Goal: Task Accomplishment & Management: Use online tool/utility

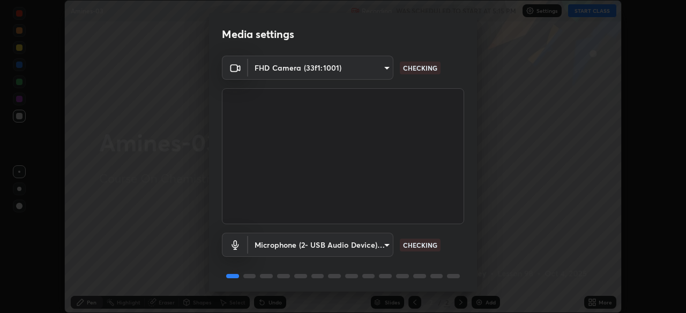
scroll to position [38, 0]
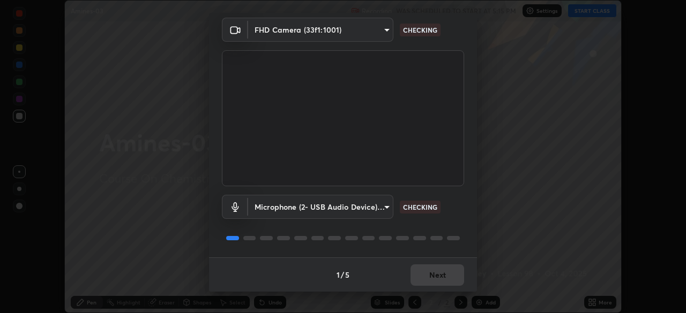
click at [429, 275] on div "1 / 5 Next" at bounding box center [343, 275] width 268 height 34
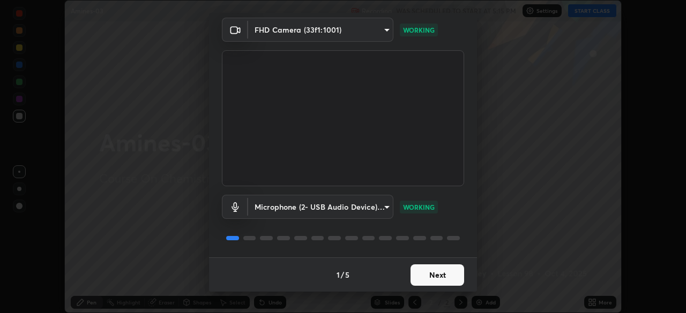
click at [422, 273] on button "Next" at bounding box center [437, 275] width 54 height 21
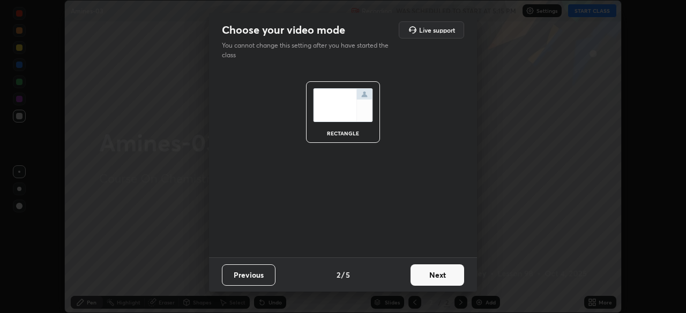
scroll to position [0, 0]
click at [432, 272] on button "Next" at bounding box center [437, 275] width 54 height 21
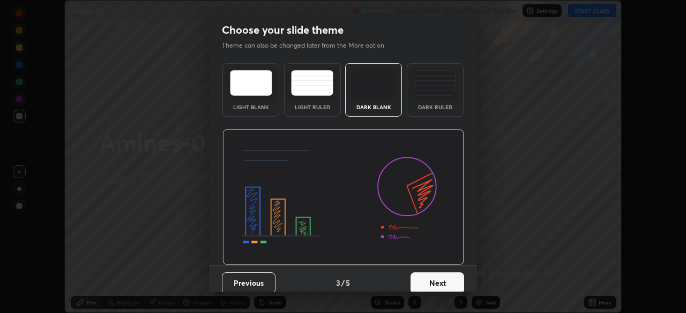
click at [425, 285] on button "Next" at bounding box center [437, 283] width 54 height 21
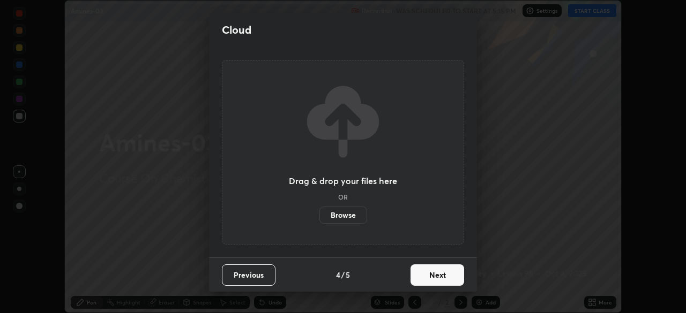
click at [265, 276] on button "Previous" at bounding box center [249, 275] width 54 height 21
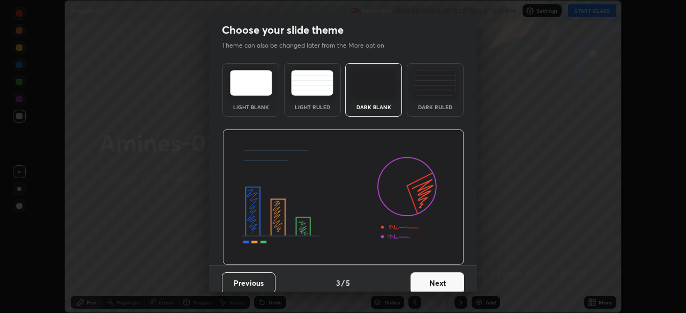
click at [427, 89] on img at bounding box center [435, 83] width 42 height 26
click at [424, 285] on button "Next" at bounding box center [437, 283] width 54 height 21
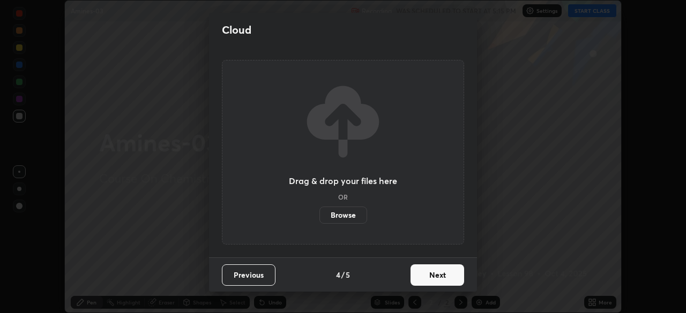
click at [417, 277] on button "Next" at bounding box center [437, 275] width 54 height 21
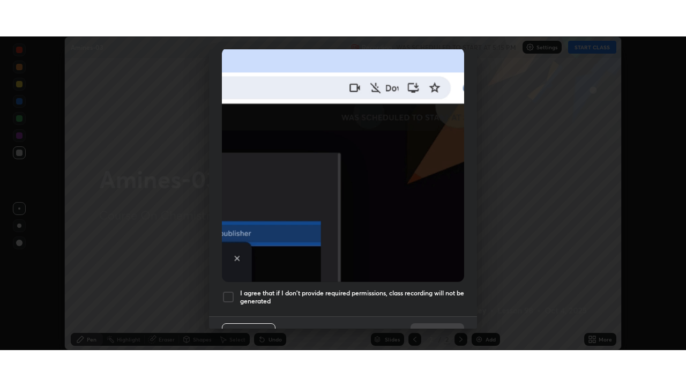
scroll to position [251, 0]
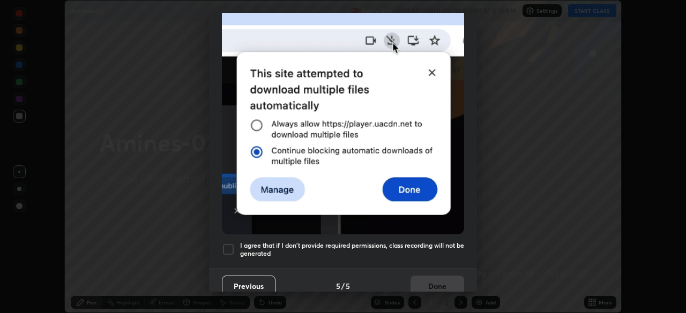
click at [408, 251] on h5 "I agree that if I don't provide required permissions, class recording will not …" at bounding box center [352, 250] width 224 height 17
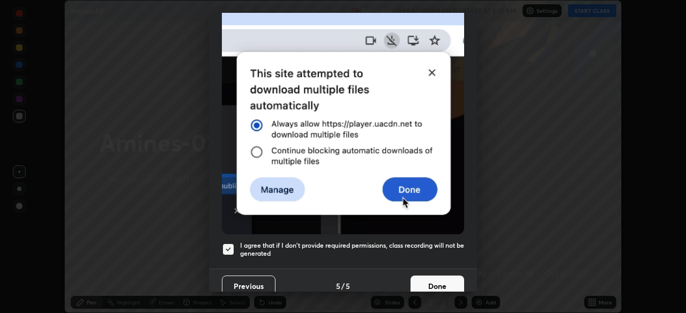
click at [423, 284] on button "Done" at bounding box center [437, 286] width 54 height 21
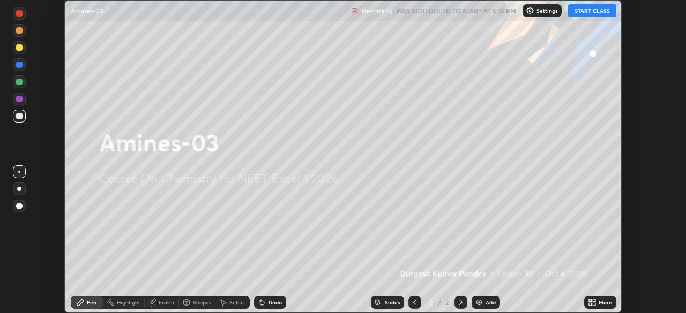
click at [590, 9] on button "START CLASS" at bounding box center [592, 10] width 48 height 13
click at [483, 303] on div "Add" at bounding box center [486, 302] width 28 height 13
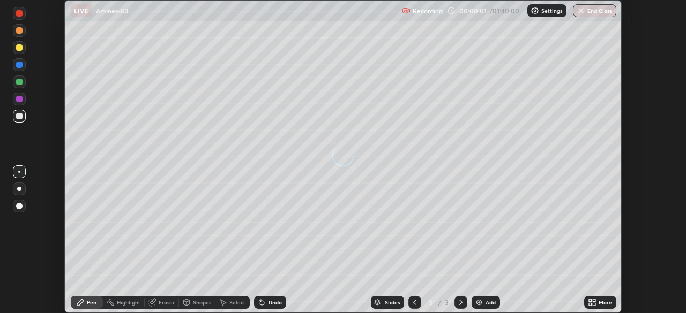
click at [485, 303] on div "Add" at bounding box center [490, 302] width 10 height 5
click at [479, 303] on img at bounding box center [479, 302] width 9 height 9
click at [478, 300] on img at bounding box center [479, 302] width 9 height 9
click at [477, 300] on img at bounding box center [479, 302] width 9 height 9
click at [418, 304] on div at bounding box center [414, 302] width 13 height 13
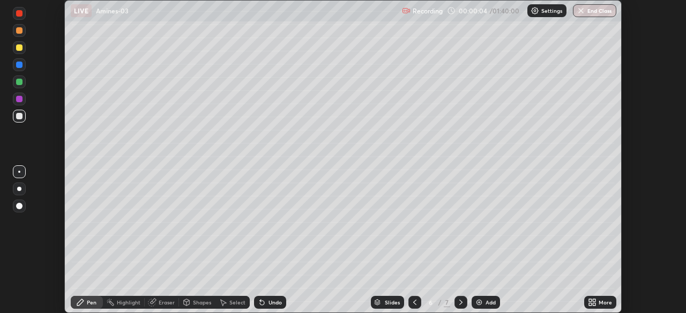
click at [414, 303] on icon at bounding box center [414, 302] width 9 height 9
click at [415, 302] on icon at bounding box center [414, 302] width 9 height 9
click at [414, 302] on icon at bounding box center [414, 302] width 9 height 9
click at [415, 302] on icon at bounding box center [414, 302] width 9 height 9
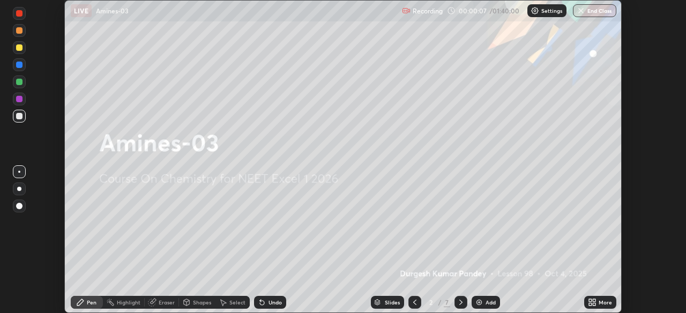
click at [461, 304] on icon at bounding box center [461, 302] width 9 height 9
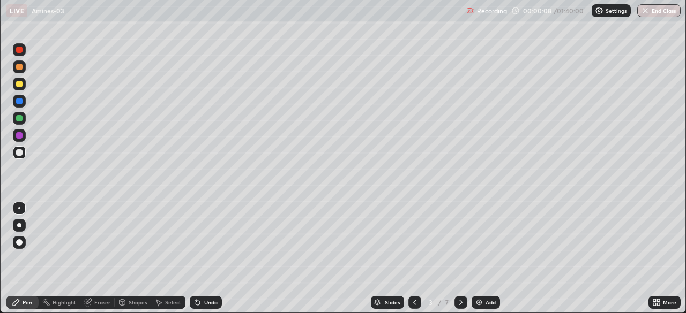
scroll to position [386, 686]
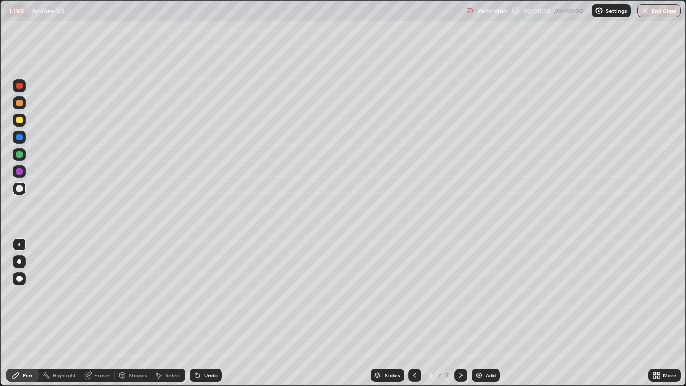
click at [19, 261] on div at bounding box center [19, 261] width 4 height 4
click at [20, 172] on div at bounding box center [19, 171] width 6 height 6
click at [205, 313] on div "Undo" at bounding box center [210, 374] width 13 height 5
click at [134, 313] on div "Shapes" at bounding box center [138, 374] width 18 height 5
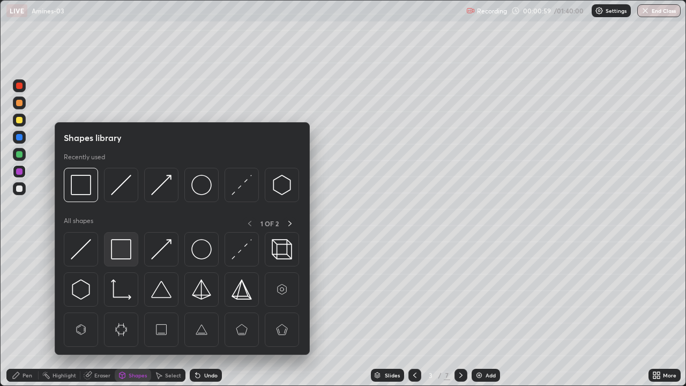
click at [125, 251] on img at bounding box center [121, 249] width 20 height 20
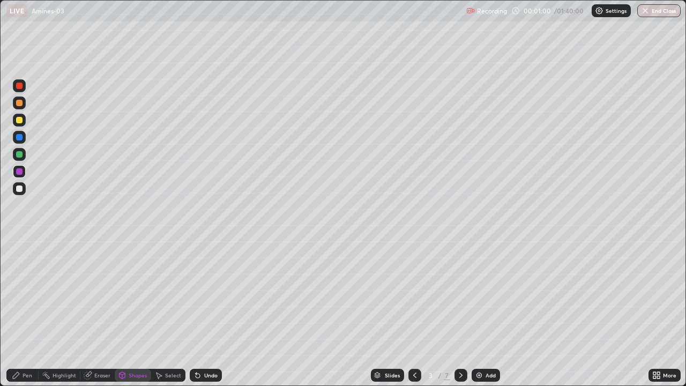
click at [18, 121] on div at bounding box center [19, 120] width 6 height 6
click at [172, 313] on div "Select" at bounding box center [173, 374] width 16 height 5
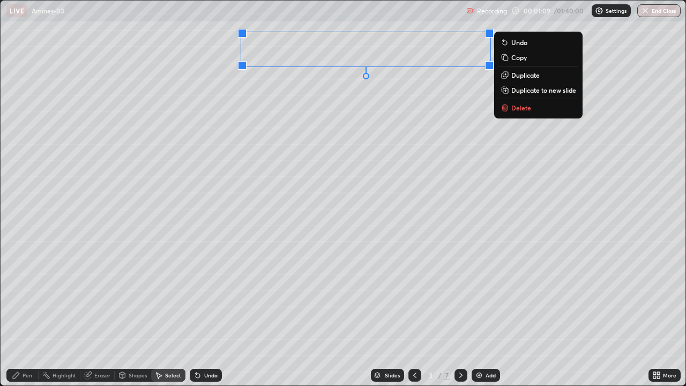
click at [266, 114] on div "0 ° Undo Copy Duplicate Duplicate to new slide Delete" at bounding box center [343, 193] width 685 height 385
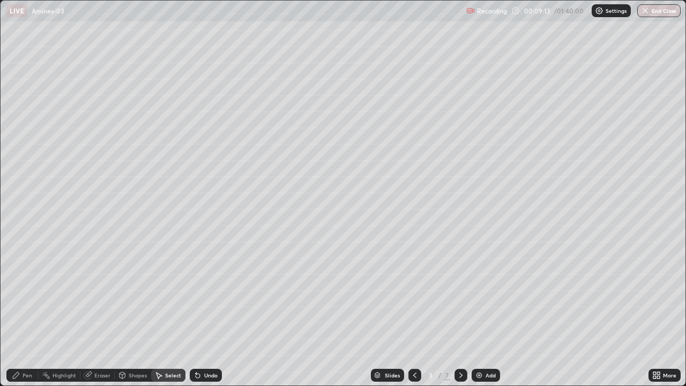
click at [31, 313] on div "Pen" at bounding box center [28, 374] width 10 height 5
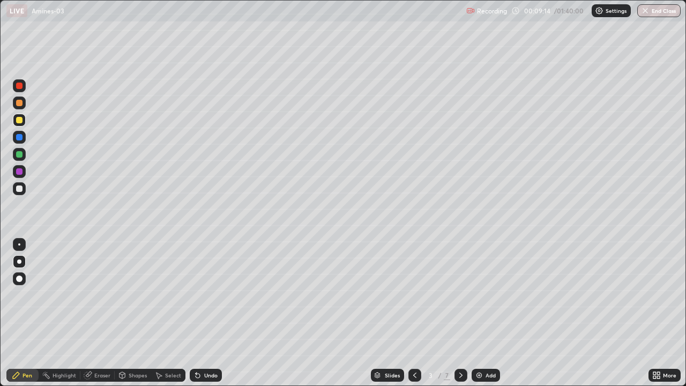
click at [19, 158] on div at bounding box center [19, 154] width 13 height 13
click at [133, 313] on div "Shapes" at bounding box center [138, 374] width 18 height 5
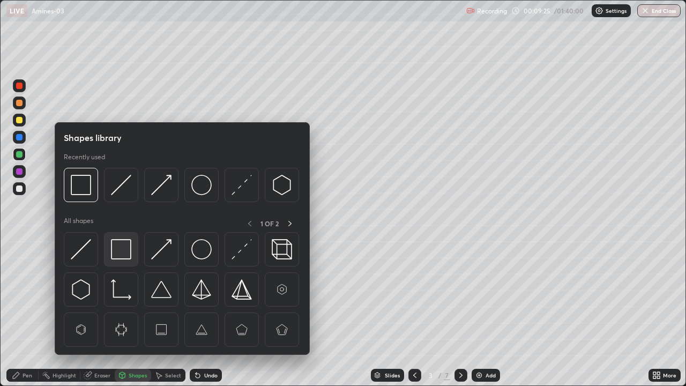
click at [124, 252] on img at bounding box center [121, 249] width 20 height 20
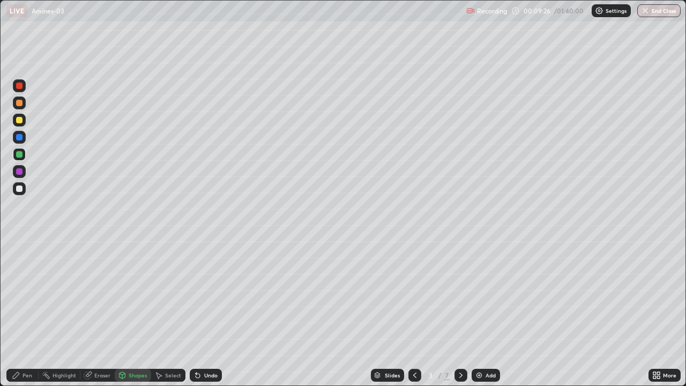
click at [24, 190] on div at bounding box center [19, 188] width 13 height 13
click at [29, 313] on div "Pen" at bounding box center [28, 374] width 10 height 5
click at [19, 244] on div at bounding box center [19, 244] width 2 height 2
click at [20, 122] on div at bounding box center [19, 120] width 6 height 6
click at [21, 190] on div at bounding box center [19, 188] width 6 height 6
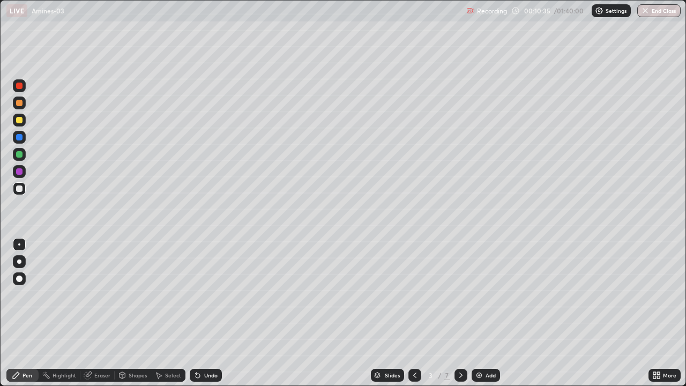
click at [20, 260] on div at bounding box center [19, 261] width 4 height 4
click at [16, 160] on div at bounding box center [19, 154] width 13 height 13
click at [204, 313] on div "Undo" at bounding box center [210, 374] width 13 height 5
click at [105, 313] on div "Eraser" at bounding box center [97, 375] width 34 height 13
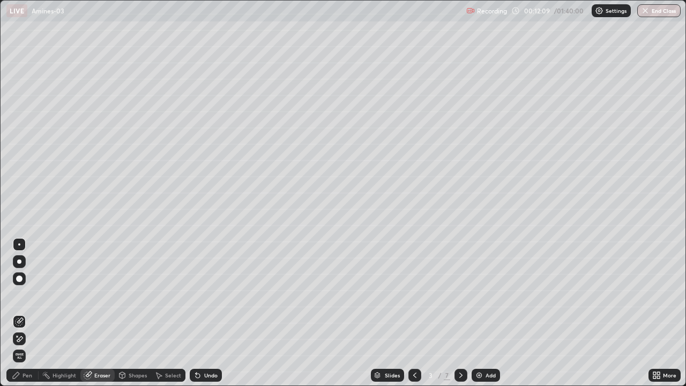
click at [27, 313] on div "Pen" at bounding box center [22, 375] width 32 height 13
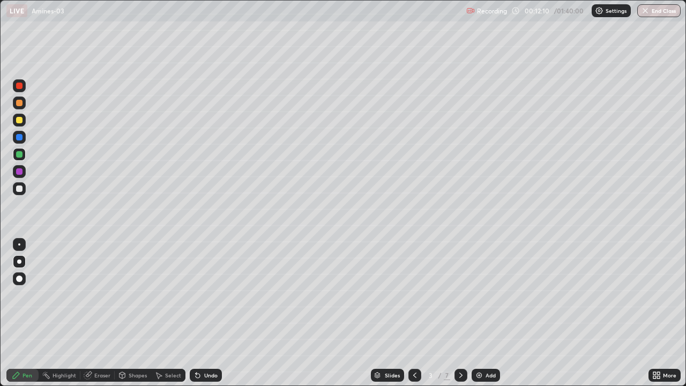
click at [21, 189] on div at bounding box center [19, 188] width 6 height 6
click at [16, 120] on div at bounding box center [19, 120] width 6 height 6
click at [21, 189] on div at bounding box center [19, 188] width 6 height 6
click at [139, 313] on div "Shapes" at bounding box center [138, 374] width 18 height 5
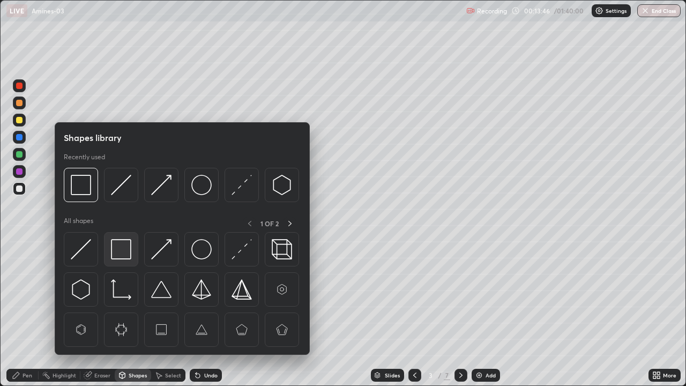
click at [125, 253] on img at bounding box center [121, 249] width 20 height 20
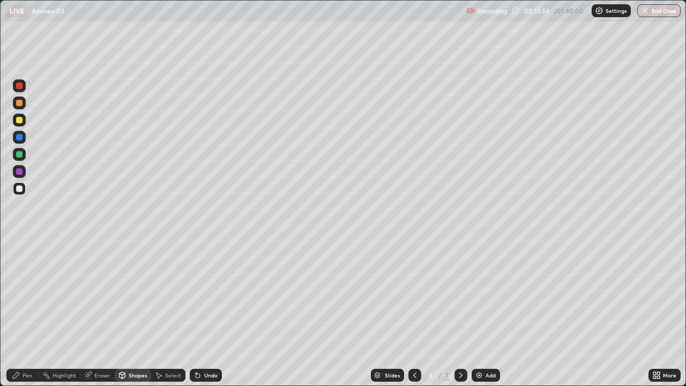
click at [19, 174] on div at bounding box center [19, 171] width 6 height 6
click at [95, 313] on div "Eraser" at bounding box center [102, 374] width 16 height 5
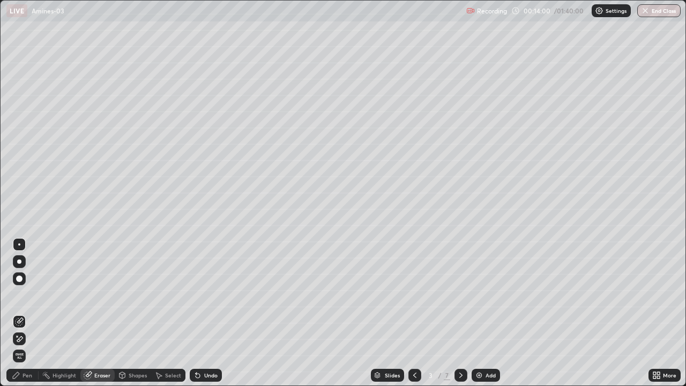
click at [23, 313] on div "Pen" at bounding box center [22, 375] width 32 height 13
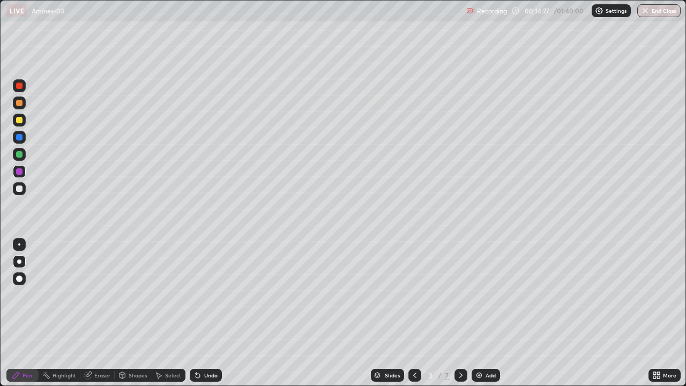
click at [206, 313] on div "Undo" at bounding box center [210, 374] width 13 height 5
click at [206, 313] on div "Undo" at bounding box center [206, 375] width 32 height 13
click at [207, 313] on div "Undo" at bounding box center [210, 374] width 13 height 5
click at [206, 313] on div "Undo" at bounding box center [210, 374] width 13 height 5
click at [204, 313] on div "Undo" at bounding box center [210, 374] width 13 height 5
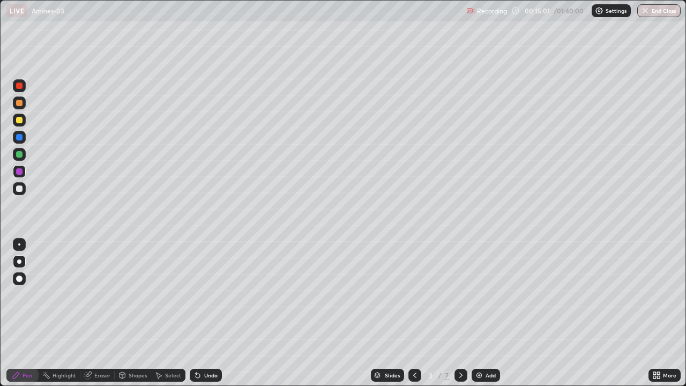
click at [136, 313] on div "Shapes" at bounding box center [138, 374] width 18 height 5
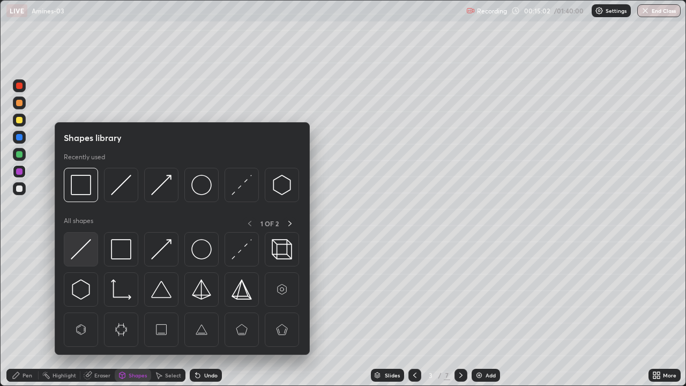
click at [86, 255] on img at bounding box center [81, 249] width 20 height 20
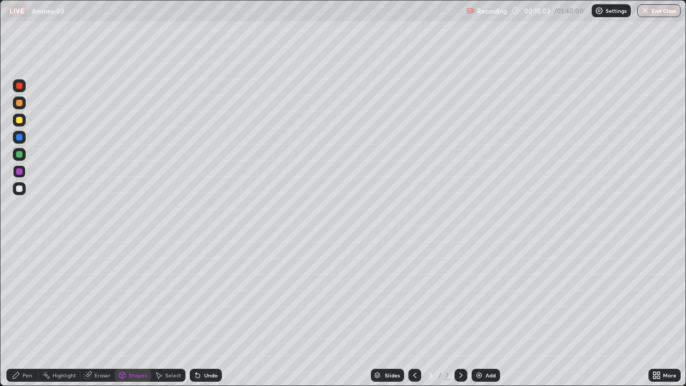
click at [22, 124] on div at bounding box center [19, 120] width 13 height 13
click at [17, 92] on div at bounding box center [19, 85] width 13 height 13
click at [21, 191] on div at bounding box center [19, 188] width 6 height 6
click at [23, 313] on div "Pen" at bounding box center [28, 374] width 10 height 5
click at [19, 86] on div at bounding box center [19, 86] width 6 height 6
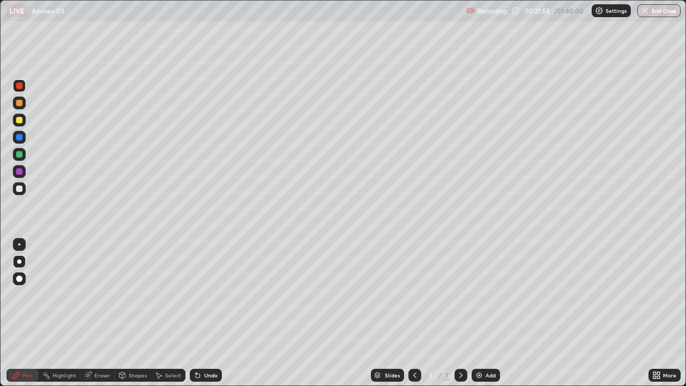
click at [480, 313] on img at bounding box center [479, 375] width 9 height 9
click at [22, 189] on div at bounding box center [19, 188] width 6 height 6
click at [19, 121] on div at bounding box center [19, 120] width 6 height 6
click at [25, 188] on div at bounding box center [19, 188] width 13 height 13
click at [21, 122] on div at bounding box center [19, 120] width 6 height 6
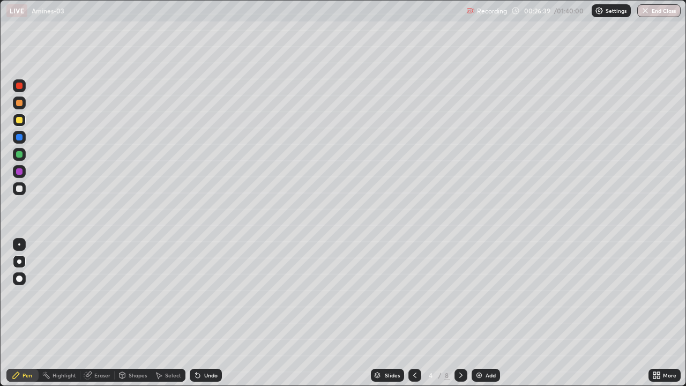
click at [25, 189] on div at bounding box center [19, 188] width 13 height 13
click at [477, 313] on img at bounding box center [479, 375] width 9 height 9
click at [20, 170] on div at bounding box center [19, 171] width 6 height 6
click at [141, 313] on div "Shapes" at bounding box center [138, 374] width 18 height 5
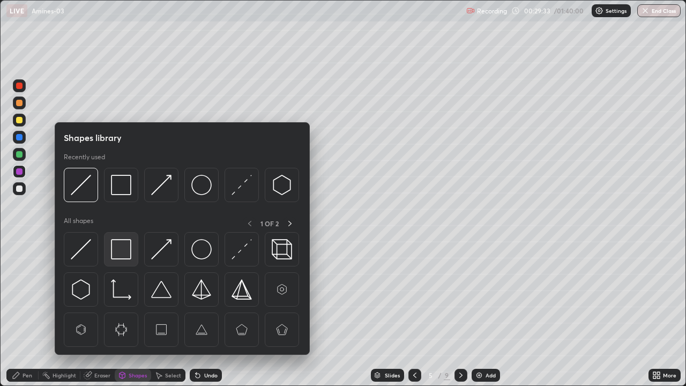
click at [126, 252] on img at bounding box center [121, 249] width 20 height 20
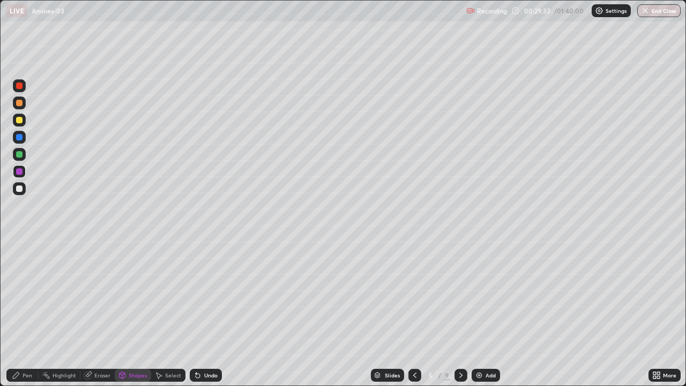
click at [20, 153] on div at bounding box center [19, 154] width 6 height 6
click at [24, 313] on div "Pen" at bounding box center [28, 374] width 10 height 5
click at [18, 122] on div at bounding box center [19, 120] width 6 height 6
click at [20, 190] on div at bounding box center [19, 188] width 6 height 6
click at [205, 313] on div "Undo" at bounding box center [206, 375] width 32 height 13
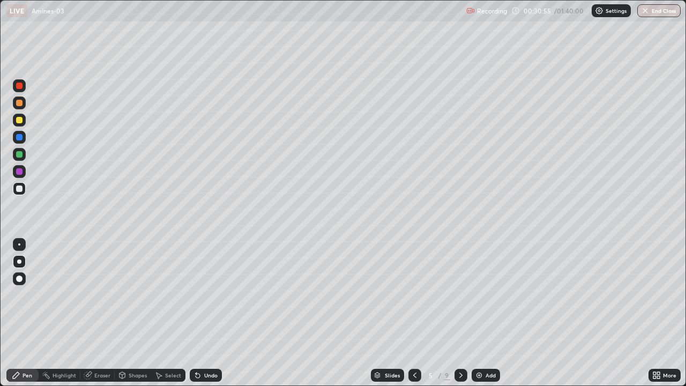
click at [207, 313] on div "Undo" at bounding box center [206, 375] width 32 height 13
click at [209, 313] on div "Undo" at bounding box center [206, 375] width 32 height 13
click at [18, 122] on div at bounding box center [19, 120] width 6 height 6
click at [204, 313] on div "Undo" at bounding box center [210, 374] width 13 height 5
click at [205, 313] on div "Undo" at bounding box center [210, 374] width 13 height 5
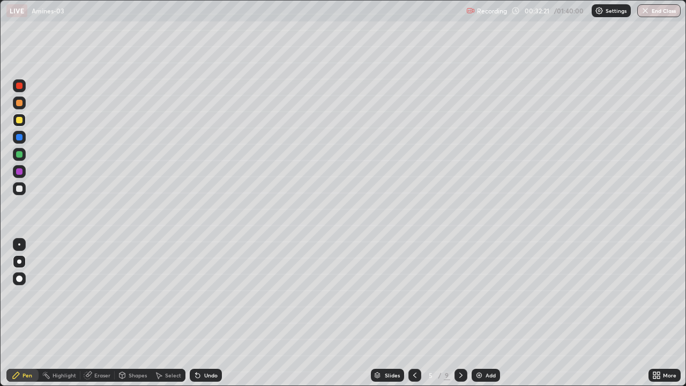
click at [205, 313] on div "Undo" at bounding box center [210, 374] width 13 height 5
click at [17, 87] on div at bounding box center [19, 86] width 6 height 6
click at [140, 313] on div "Shapes" at bounding box center [138, 374] width 18 height 5
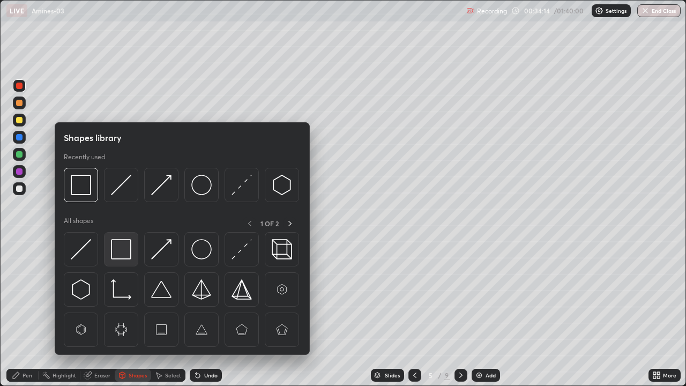
click at [128, 255] on img at bounding box center [121, 249] width 20 height 20
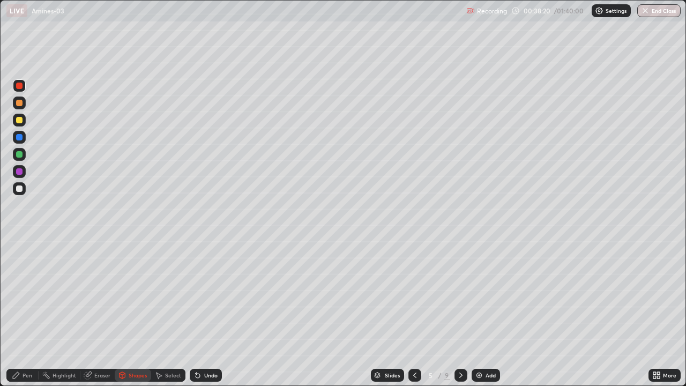
click at [481, 313] on img at bounding box center [479, 375] width 9 height 9
click at [23, 313] on div "Pen" at bounding box center [28, 374] width 10 height 5
click at [21, 121] on div at bounding box center [19, 120] width 6 height 6
click at [21, 87] on div at bounding box center [19, 86] width 6 height 6
click at [19, 189] on div at bounding box center [19, 188] width 6 height 6
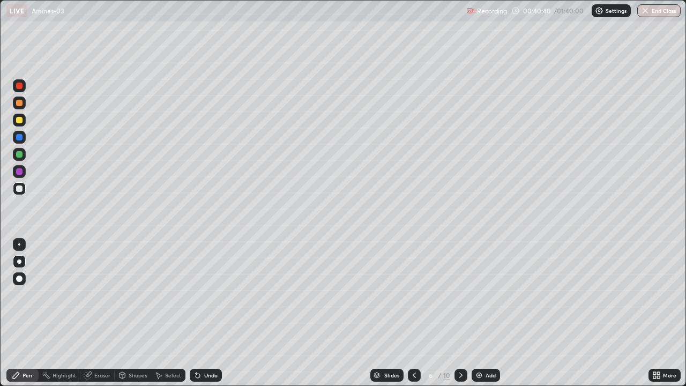
click at [101, 313] on div "Eraser" at bounding box center [102, 374] width 16 height 5
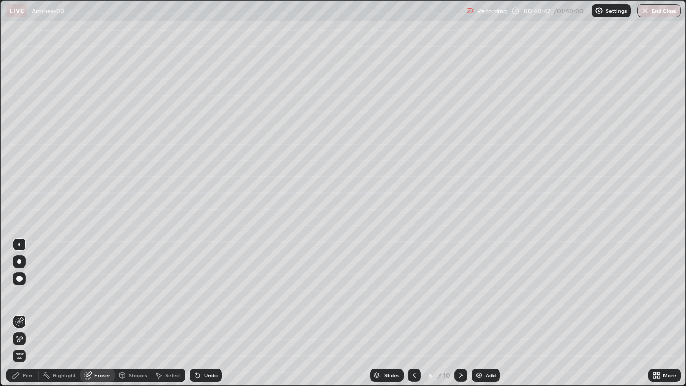
click at [28, 313] on div "Pen" at bounding box center [22, 375] width 32 height 13
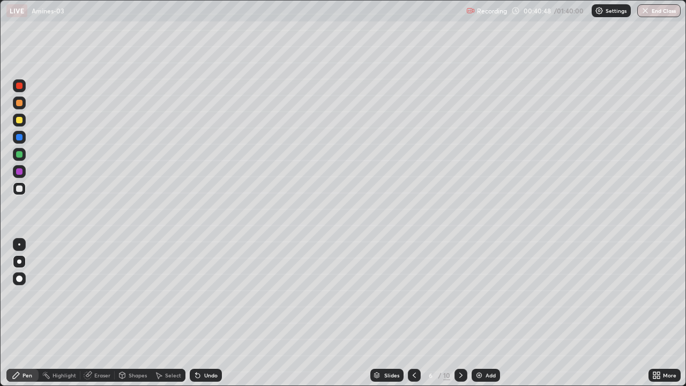
click at [134, 313] on div "Shapes" at bounding box center [138, 374] width 18 height 5
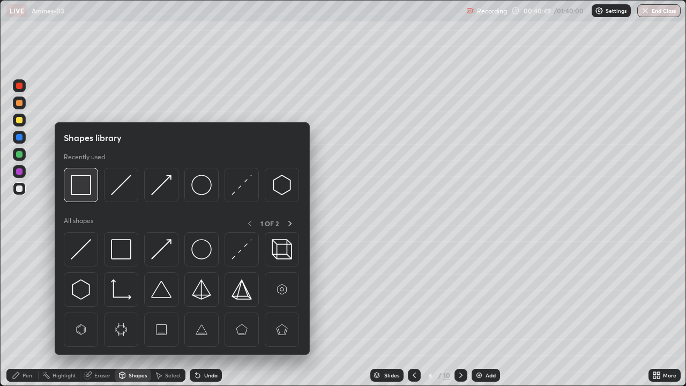
click at [88, 193] on img at bounding box center [81, 185] width 20 height 20
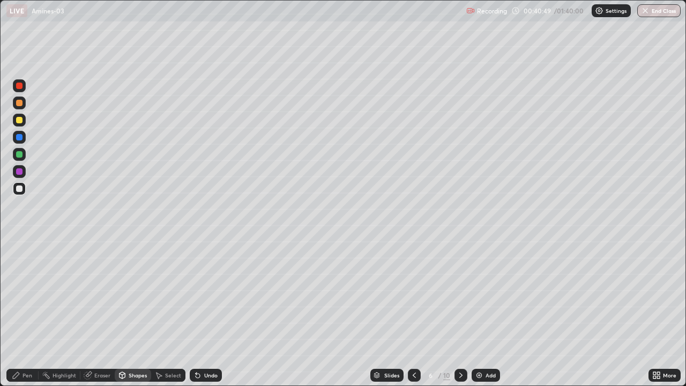
click at [25, 157] on div at bounding box center [19, 154] width 13 height 13
click at [480, 313] on img at bounding box center [479, 375] width 9 height 9
click at [212, 313] on div "Undo" at bounding box center [210, 374] width 13 height 5
click at [18, 313] on icon at bounding box center [16, 375] width 9 height 9
click at [140, 313] on div "Shapes" at bounding box center [138, 374] width 18 height 5
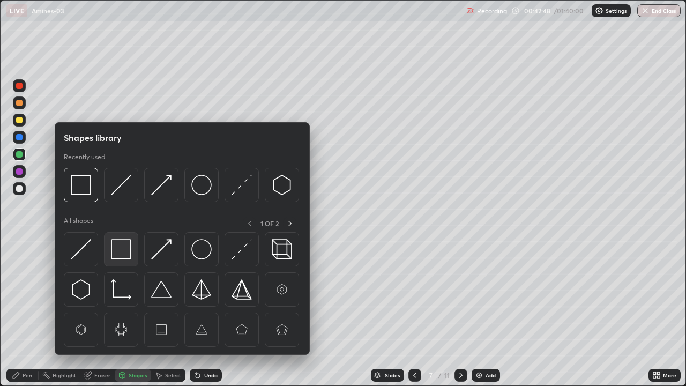
click at [123, 250] on img at bounding box center [121, 249] width 20 height 20
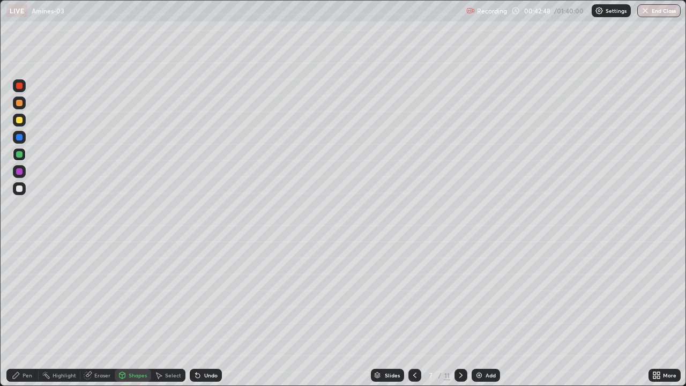
click at [20, 171] on div at bounding box center [19, 171] width 6 height 6
click at [415, 313] on icon at bounding box center [414, 375] width 9 height 9
click at [19, 313] on icon at bounding box center [16, 375] width 9 height 9
click at [460, 313] on icon at bounding box center [460, 374] width 3 height 5
click at [17, 121] on div at bounding box center [19, 120] width 6 height 6
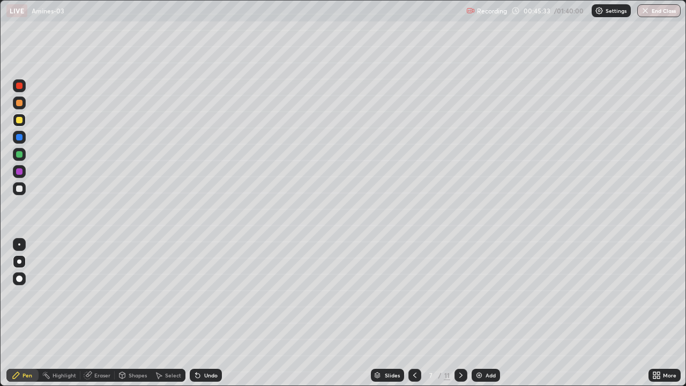
click at [21, 156] on div at bounding box center [19, 154] width 6 height 6
click at [20, 186] on div at bounding box center [19, 188] width 6 height 6
click at [19, 121] on div at bounding box center [19, 120] width 6 height 6
click at [19, 244] on div at bounding box center [19, 244] width 2 height 2
click at [135, 313] on div "Shapes" at bounding box center [138, 374] width 18 height 5
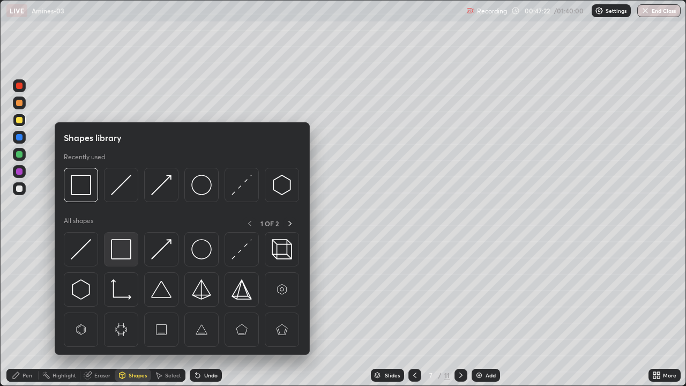
click at [125, 258] on img at bounding box center [121, 249] width 20 height 20
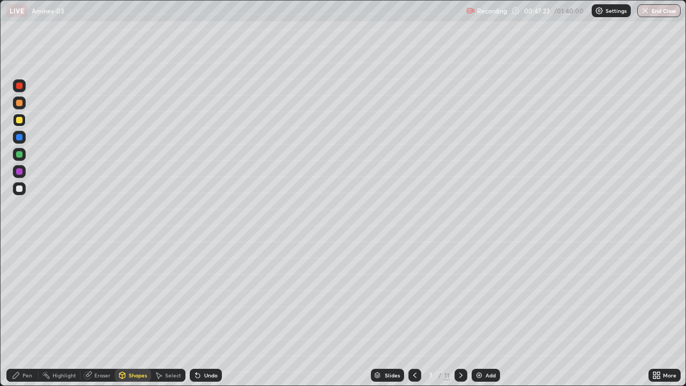
click at [19, 88] on div at bounding box center [19, 86] width 6 height 6
click at [481, 313] on img at bounding box center [479, 375] width 9 height 9
click at [22, 313] on div "Pen" at bounding box center [22, 375] width 32 height 13
click at [140, 313] on div "Shapes" at bounding box center [138, 374] width 18 height 5
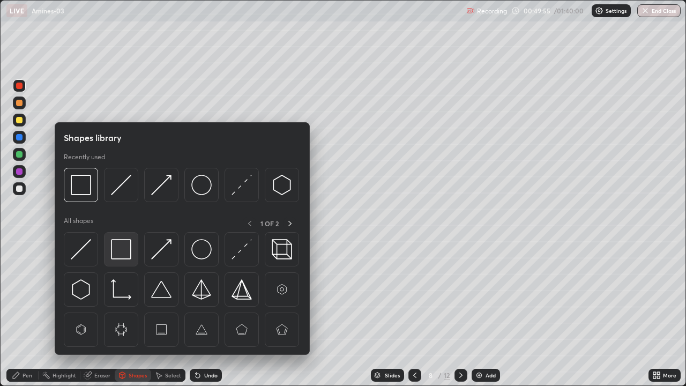
click at [125, 246] on img at bounding box center [121, 249] width 20 height 20
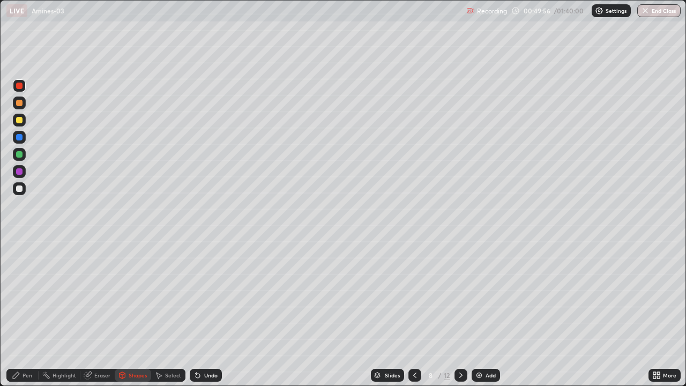
click at [20, 168] on div at bounding box center [19, 171] width 6 height 6
click at [29, 313] on div "Pen" at bounding box center [22, 375] width 32 height 13
click at [20, 263] on div at bounding box center [19, 261] width 4 height 4
click at [20, 192] on div at bounding box center [19, 188] width 13 height 13
click at [19, 121] on div at bounding box center [19, 120] width 6 height 6
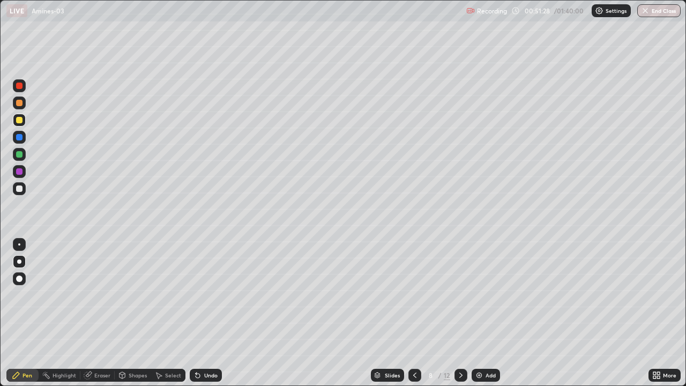
click at [140, 313] on div "Shapes" at bounding box center [138, 374] width 18 height 5
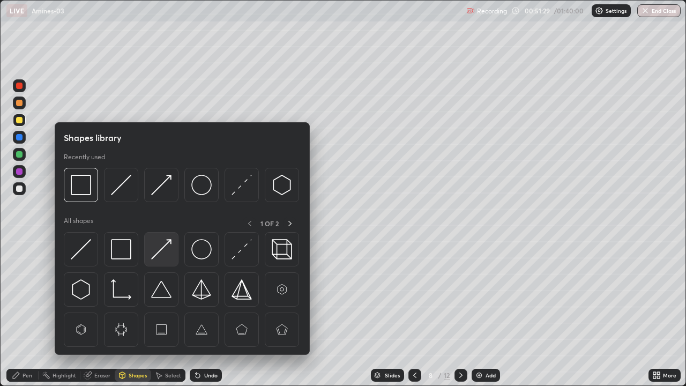
click at [163, 252] on img at bounding box center [161, 249] width 20 height 20
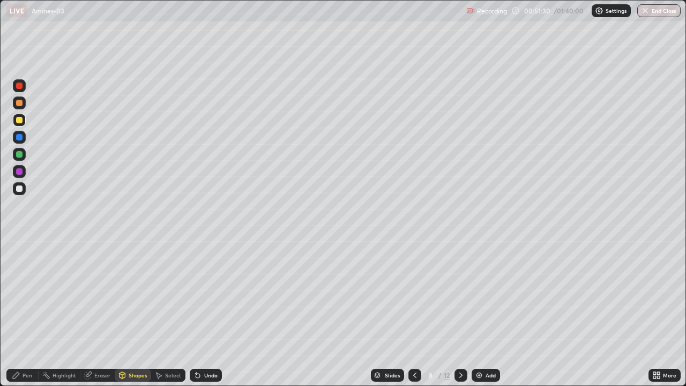
click at [19, 86] on div at bounding box center [19, 86] width 6 height 6
click at [24, 189] on div at bounding box center [19, 188] width 13 height 13
click at [26, 313] on div "Pen" at bounding box center [28, 374] width 10 height 5
click at [18, 170] on div at bounding box center [19, 171] width 6 height 6
click at [19, 121] on div at bounding box center [19, 120] width 6 height 6
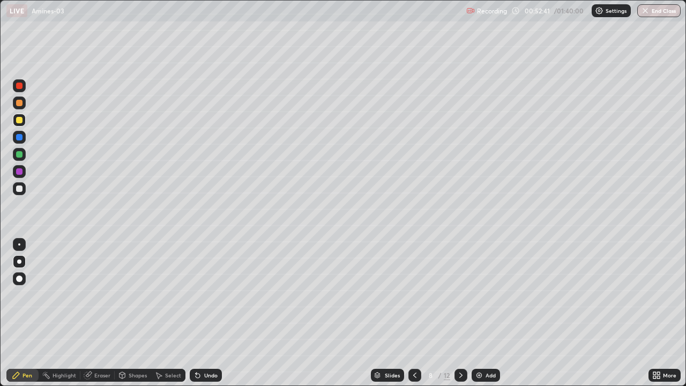
click at [19, 86] on div at bounding box center [19, 86] width 6 height 6
click at [19, 173] on div at bounding box center [19, 171] width 6 height 6
click at [18, 123] on div at bounding box center [19, 120] width 6 height 6
click at [482, 313] on img at bounding box center [479, 375] width 9 height 9
click at [24, 171] on div at bounding box center [19, 171] width 13 height 13
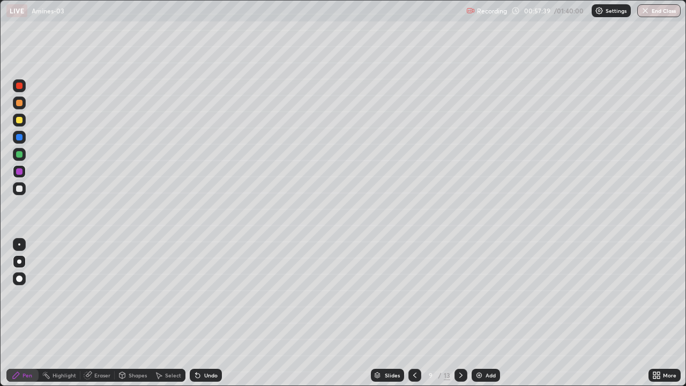
click at [20, 122] on div at bounding box center [19, 120] width 6 height 6
click at [19, 91] on div at bounding box center [19, 85] width 13 height 13
click at [21, 189] on div at bounding box center [19, 188] width 6 height 6
click at [19, 244] on div at bounding box center [19, 244] width 2 height 2
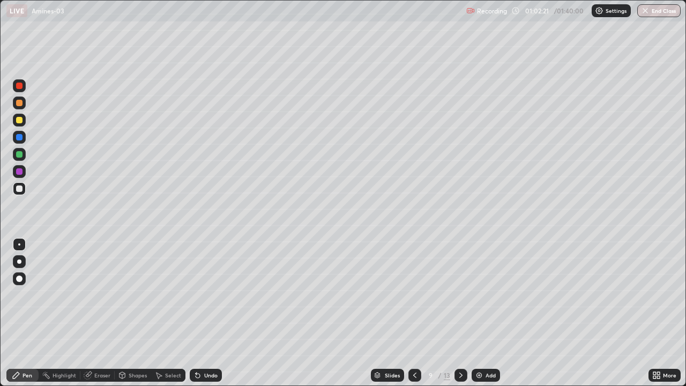
click at [475, 313] on img at bounding box center [479, 375] width 9 height 9
click at [138, 313] on div "Shapes" at bounding box center [138, 374] width 18 height 5
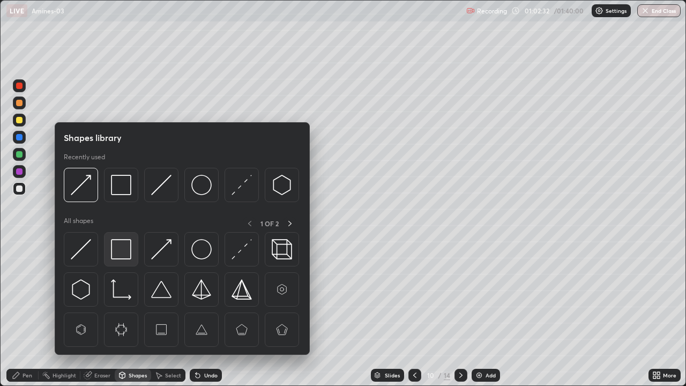
click at [123, 245] on img at bounding box center [121, 249] width 20 height 20
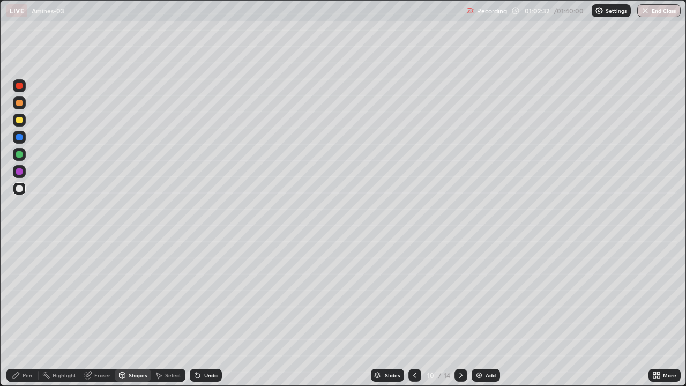
click at [24, 170] on div at bounding box center [19, 171] width 13 height 13
click at [23, 313] on div "Pen" at bounding box center [28, 374] width 10 height 5
click at [136, 313] on div "Shapes" at bounding box center [138, 374] width 18 height 5
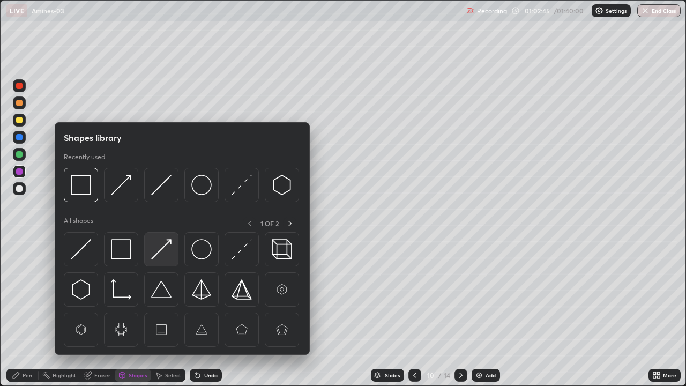
click at [161, 248] on img at bounding box center [161, 249] width 20 height 20
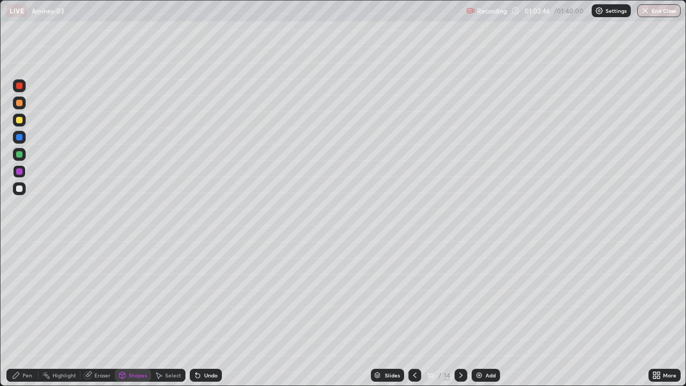
click at [20, 189] on div at bounding box center [19, 188] width 6 height 6
click at [19, 121] on div at bounding box center [19, 120] width 6 height 6
click at [19, 313] on icon at bounding box center [16, 375] width 9 height 9
click at [21, 259] on div at bounding box center [19, 261] width 13 height 13
click at [19, 170] on div at bounding box center [19, 171] width 6 height 6
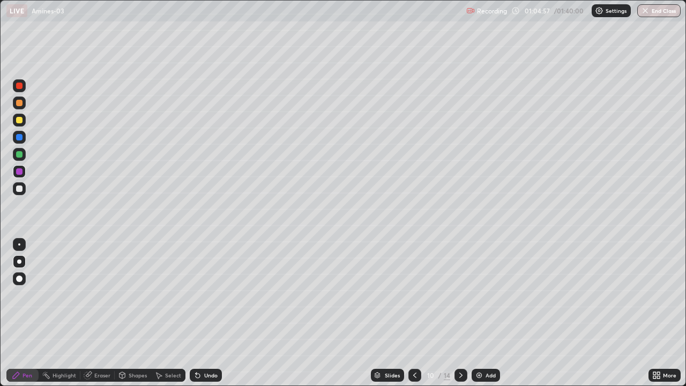
click at [196, 313] on icon at bounding box center [196, 372] width 1 height 1
click at [204, 313] on div "Undo" at bounding box center [210, 374] width 13 height 5
click at [205, 313] on div "Undo" at bounding box center [210, 374] width 13 height 5
click at [204, 313] on div "Undo" at bounding box center [210, 374] width 13 height 5
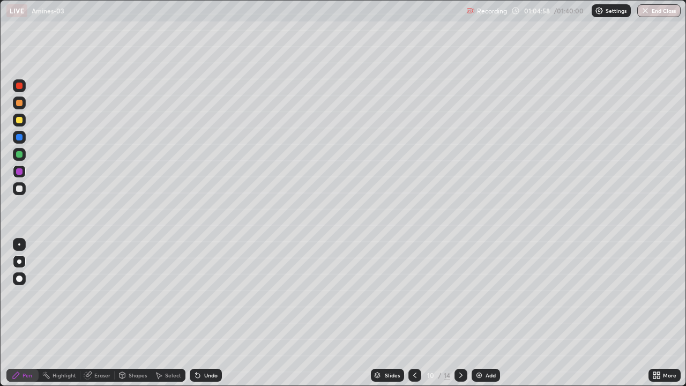
click at [204, 313] on div "Undo" at bounding box center [210, 374] width 13 height 5
click at [201, 313] on div "Undo" at bounding box center [206, 375] width 32 height 13
click at [200, 313] on div "Undo" at bounding box center [206, 375] width 32 height 13
click at [196, 313] on icon at bounding box center [198, 375] width 4 height 4
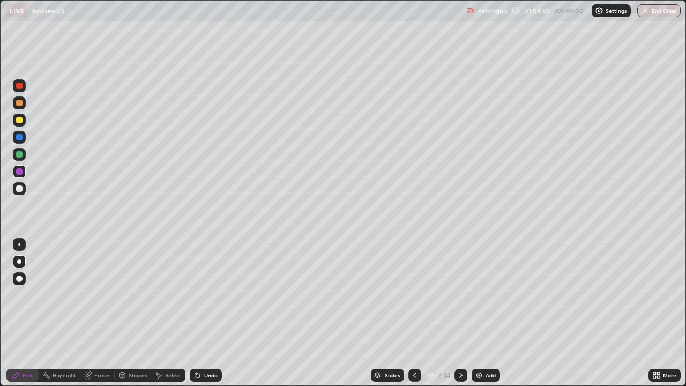
click at [197, 313] on icon at bounding box center [198, 375] width 4 height 4
click at [198, 313] on div "Undo" at bounding box center [206, 375] width 32 height 13
click at [21, 190] on div at bounding box center [19, 188] width 6 height 6
click at [20, 250] on div at bounding box center [19, 244] width 13 height 13
click at [20, 171] on div at bounding box center [19, 171] width 6 height 6
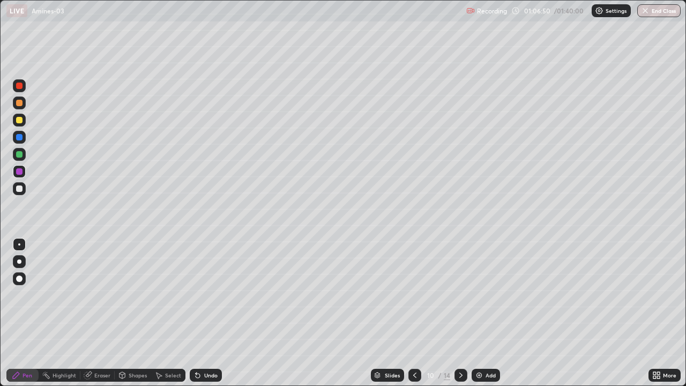
click at [100, 313] on div "Eraser" at bounding box center [102, 374] width 16 height 5
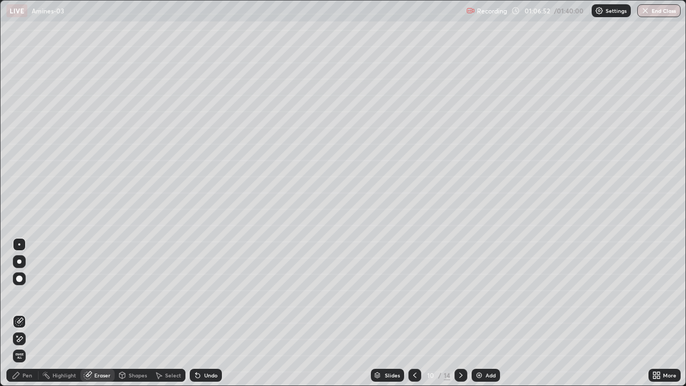
click at [23, 313] on div "Pen" at bounding box center [28, 374] width 10 height 5
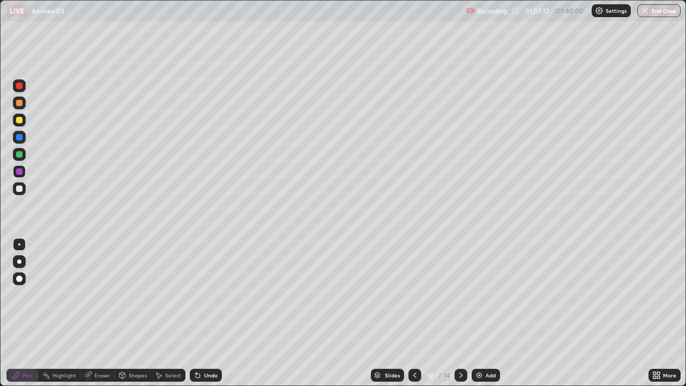
click at [200, 313] on icon at bounding box center [197, 375] width 9 height 9
click at [198, 313] on icon at bounding box center [197, 375] width 9 height 9
click at [200, 313] on div "Undo" at bounding box center [206, 375] width 32 height 13
click at [17, 88] on div at bounding box center [19, 86] width 6 height 6
click at [95, 313] on div "Eraser" at bounding box center [102, 374] width 16 height 5
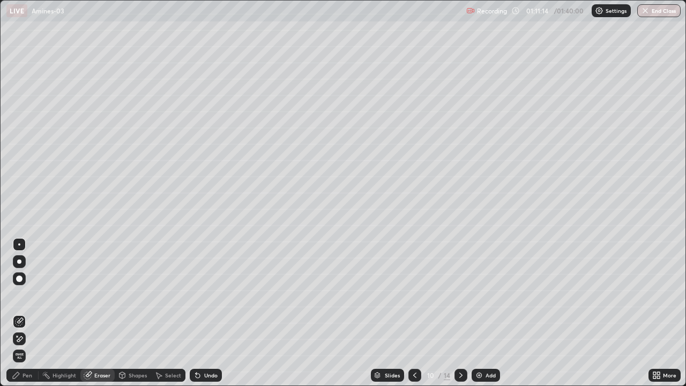
click at [489, 313] on div "Add" at bounding box center [490, 374] width 10 height 5
click at [19, 263] on div at bounding box center [19, 261] width 4 height 4
click at [27, 313] on div "Pen" at bounding box center [28, 374] width 10 height 5
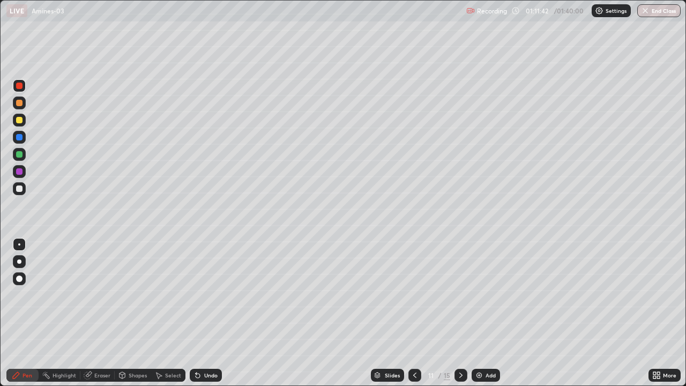
click at [141, 313] on div "Shapes" at bounding box center [138, 374] width 18 height 5
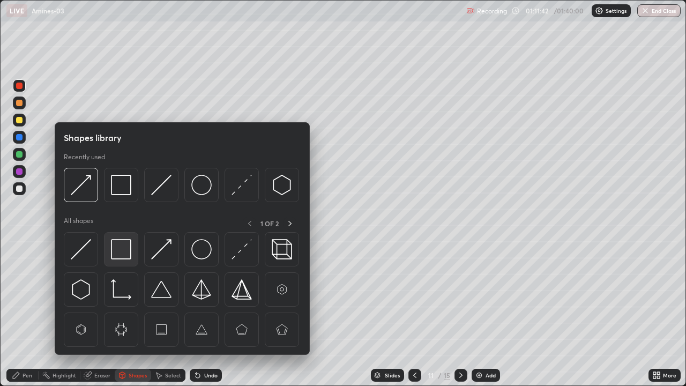
click at [125, 248] on img at bounding box center [121, 249] width 20 height 20
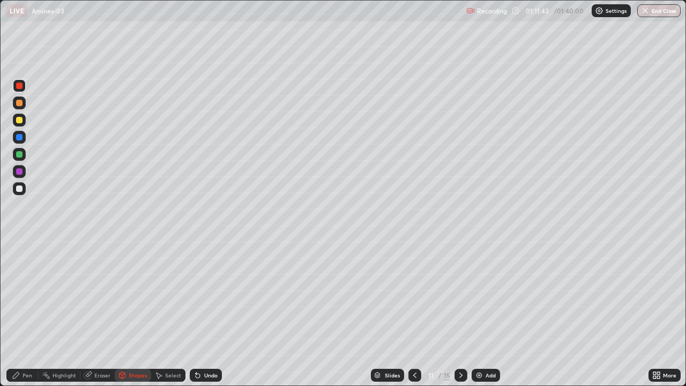
click at [21, 153] on div at bounding box center [19, 154] width 6 height 6
click at [35, 313] on div "Pen" at bounding box center [22, 375] width 32 height 13
click at [20, 156] on div at bounding box center [19, 154] width 6 height 6
click at [19, 262] on div at bounding box center [19, 261] width 4 height 4
click at [19, 103] on div at bounding box center [19, 103] width 6 height 6
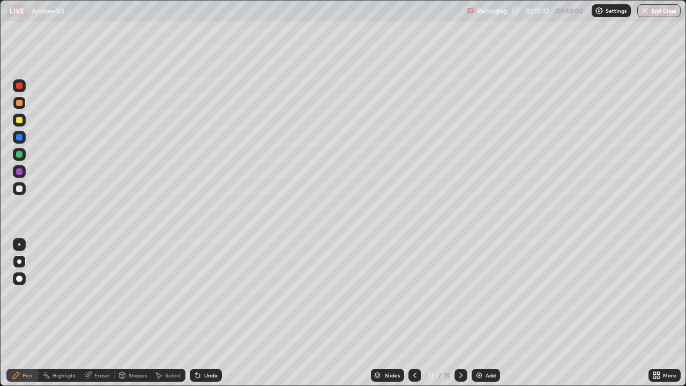
click at [20, 186] on div at bounding box center [19, 188] width 6 height 6
click at [20, 119] on div at bounding box center [19, 120] width 6 height 6
click at [20, 91] on div at bounding box center [19, 85] width 13 height 13
click at [21, 169] on div at bounding box center [19, 171] width 6 height 6
click at [209, 313] on div "Undo" at bounding box center [210, 374] width 13 height 5
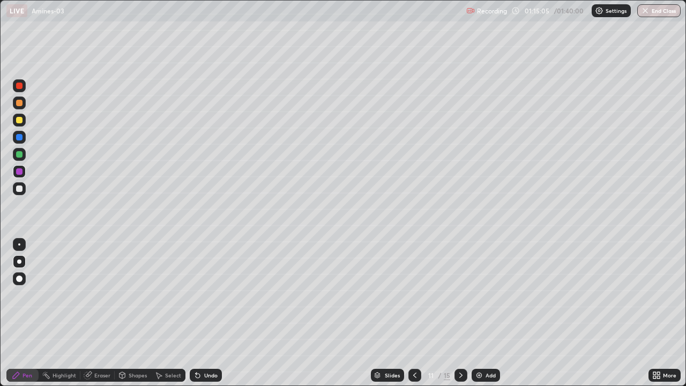
click at [212, 313] on div "Undo" at bounding box center [210, 374] width 13 height 5
click at [101, 313] on div "Eraser" at bounding box center [102, 374] width 16 height 5
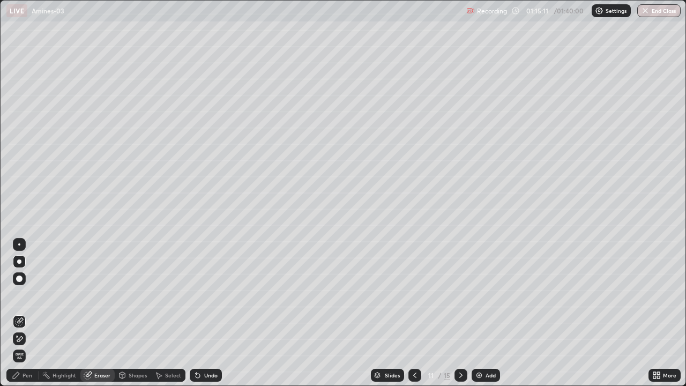
click at [29, 313] on div "Pen" at bounding box center [22, 375] width 32 height 13
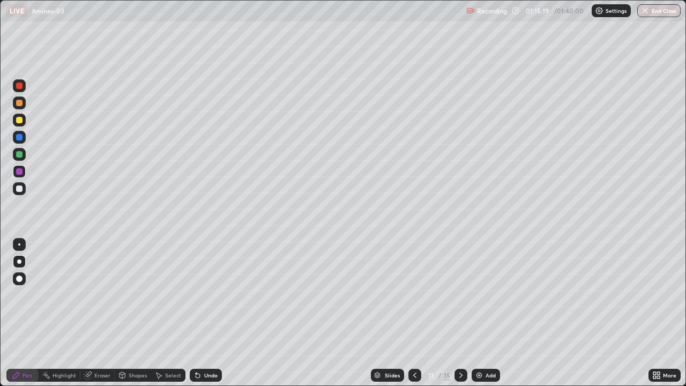
click at [205, 313] on div "Undo" at bounding box center [210, 374] width 13 height 5
click at [206, 313] on div "Undo" at bounding box center [210, 374] width 13 height 5
click at [18, 86] on div at bounding box center [19, 86] width 6 height 6
click at [196, 313] on icon at bounding box center [196, 372] width 1 height 1
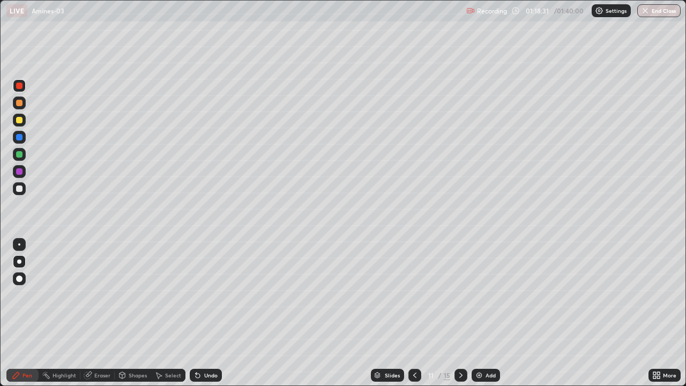
click at [202, 313] on div "Undo" at bounding box center [206, 375] width 32 height 13
click at [18, 174] on div at bounding box center [19, 171] width 6 height 6
click at [485, 313] on div "Add" at bounding box center [486, 375] width 28 height 13
click at [137, 313] on div "Shapes" at bounding box center [138, 374] width 18 height 5
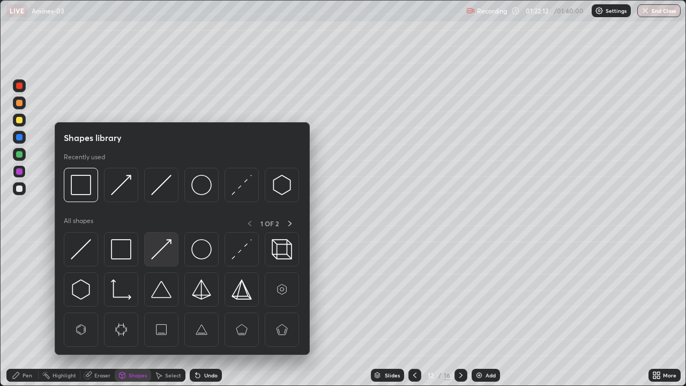
click at [160, 256] on img at bounding box center [161, 249] width 20 height 20
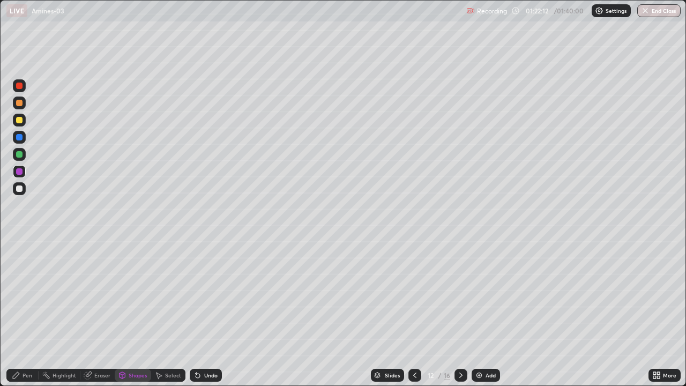
click at [20, 156] on div at bounding box center [19, 154] width 6 height 6
click at [211, 313] on div "Undo" at bounding box center [210, 374] width 13 height 5
click at [208, 313] on div "Undo" at bounding box center [210, 374] width 13 height 5
click at [18, 124] on div at bounding box center [19, 120] width 13 height 13
click at [25, 313] on div "Pen" at bounding box center [22, 375] width 32 height 13
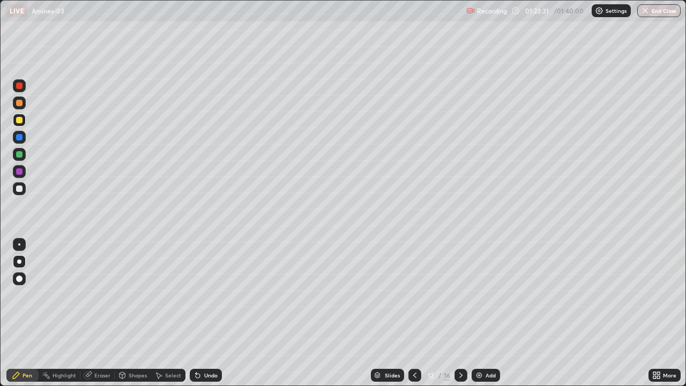
click at [212, 313] on div "Undo" at bounding box center [210, 374] width 13 height 5
click at [207, 313] on div "Undo" at bounding box center [210, 374] width 13 height 5
click at [208, 313] on div "Undo" at bounding box center [210, 374] width 13 height 5
click at [213, 313] on div "Undo" at bounding box center [210, 374] width 13 height 5
click at [212, 313] on div "Undo" at bounding box center [206, 375] width 32 height 13
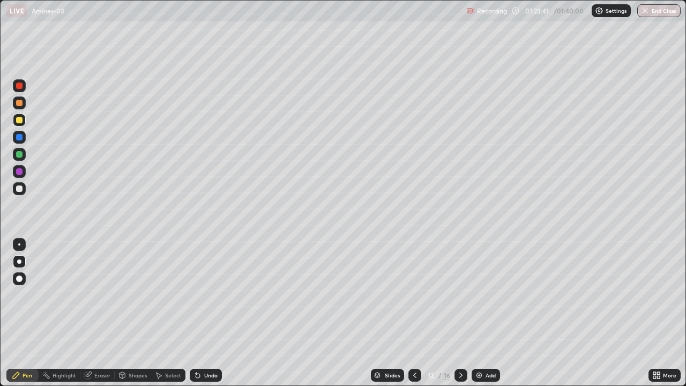
click at [216, 313] on div "Undo" at bounding box center [210, 374] width 13 height 5
click at [212, 313] on div "Undo" at bounding box center [210, 374] width 13 height 5
click at [136, 313] on div "Shapes" at bounding box center [138, 374] width 18 height 5
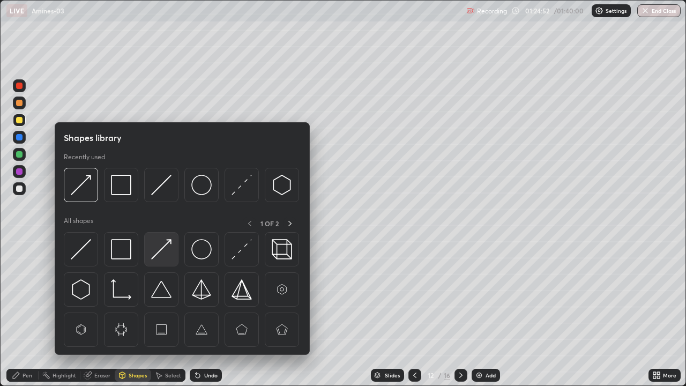
click at [163, 252] on img at bounding box center [161, 249] width 20 height 20
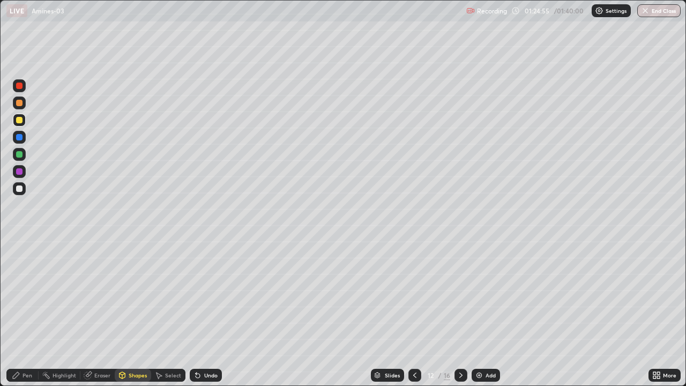
click at [21, 313] on div "Pen" at bounding box center [22, 375] width 32 height 13
click at [19, 173] on div at bounding box center [19, 171] width 6 height 6
click at [19, 244] on div at bounding box center [19, 244] width 2 height 2
click at [21, 187] on div at bounding box center [19, 188] width 6 height 6
click at [22, 154] on div at bounding box center [19, 154] width 6 height 6
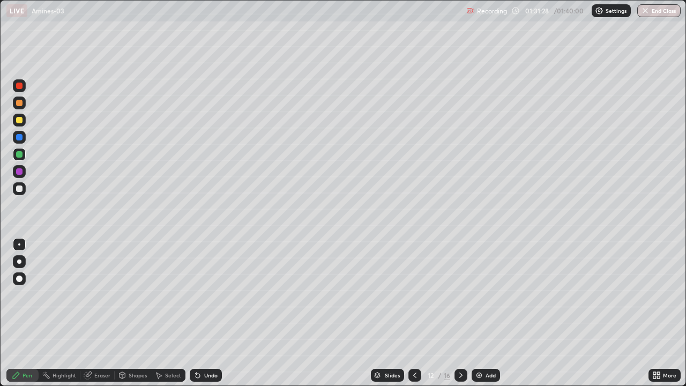
click at [94, 313] on div "Eraser" at bounding box center [102, 374] width 16 height 5
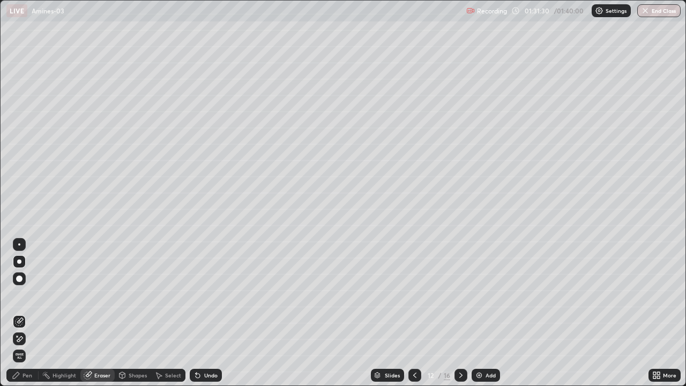
click at [26, 313] on div "Pen" at bounding box center [28, 374] width 10 height 5
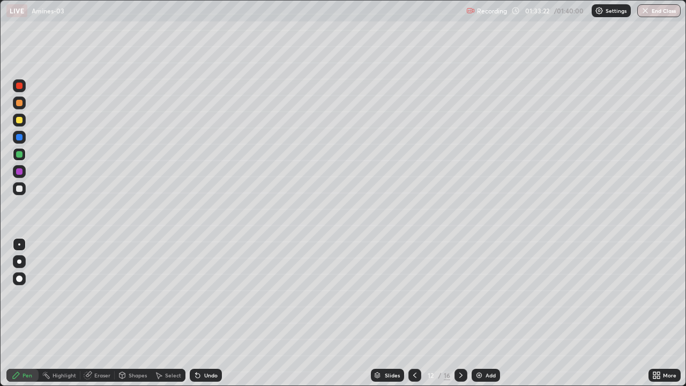
click at [669, 11] on button "End Class" at bounding box center [658, 10] width 43 height 13
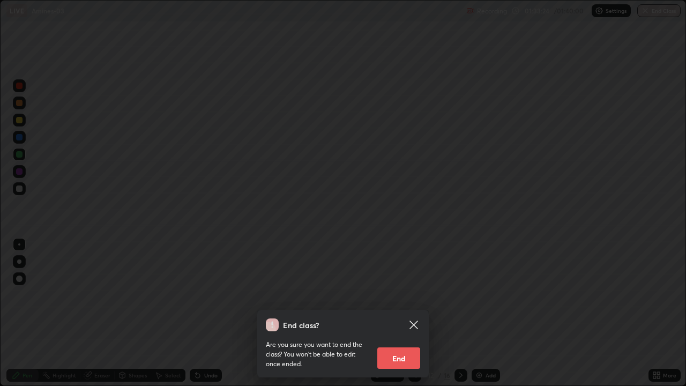
click at [412, 313] on button "End" at bounding box center [398, 357] width 43 height 21
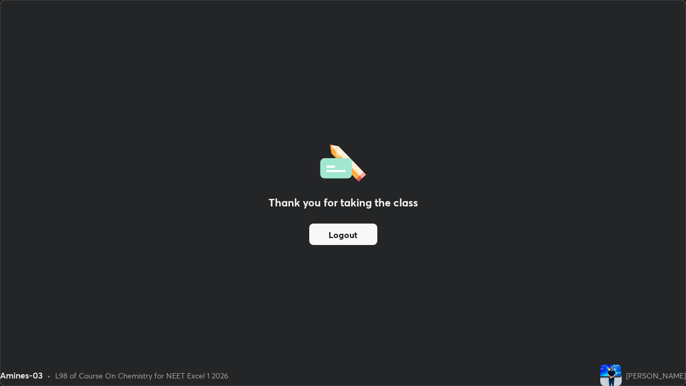
click at [347, 41] on div "Thank you for taking the class Logout" at bounding box center [343, 193] width 685 height 385
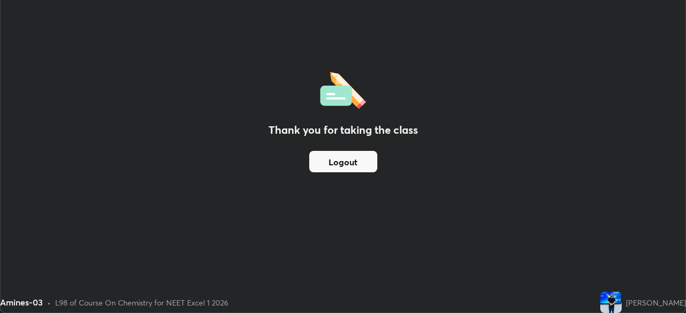
scroll to position [53271, 52898]
